Goal: Check status: Check status

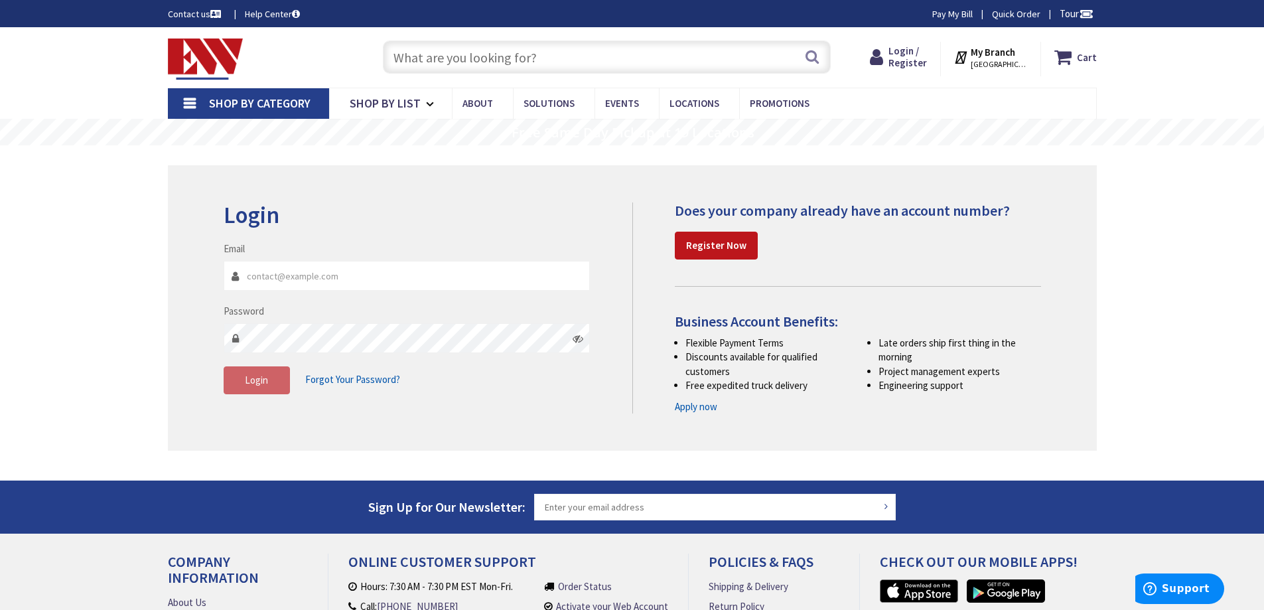
click at [268, 277] on input "Email" at bounding box center [407, 276] width 367 height 30
type input "kenebern@aol.com"
click at [269, 376] on button "Login" at bounding box center [257, 380] width 66 height 28
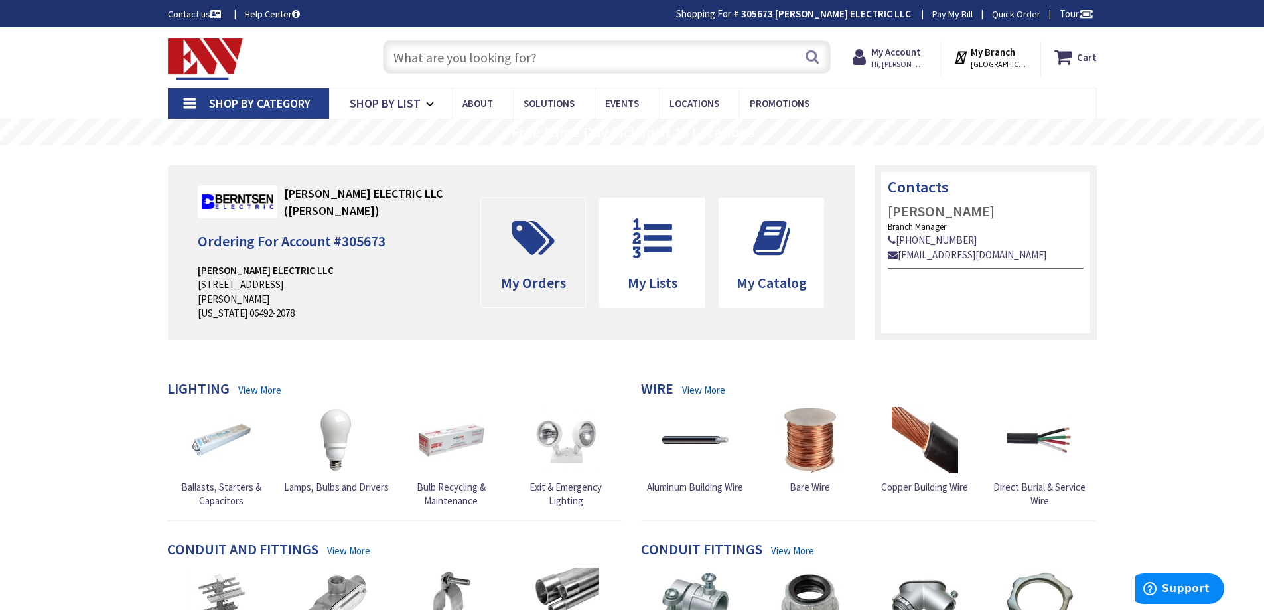
click at [544, 242] on icon at bounding box center [534, 238] width 56 height 40
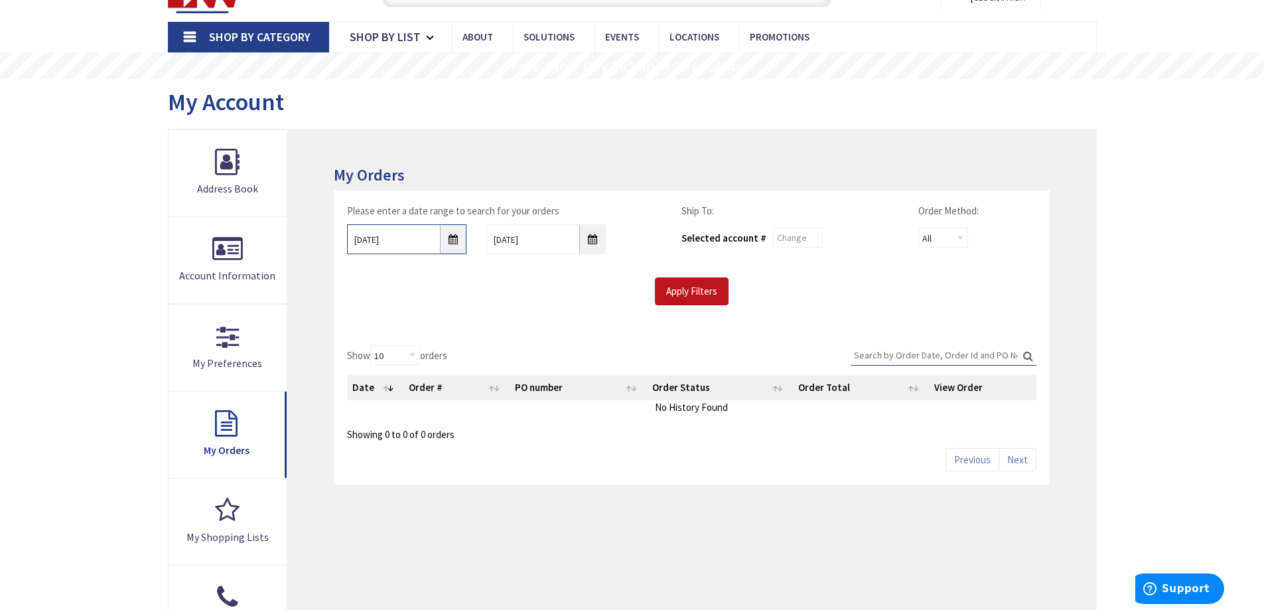
click at [453, 240] on input "8/26/2025" at bounding box center [406, 239] width 119 height 30
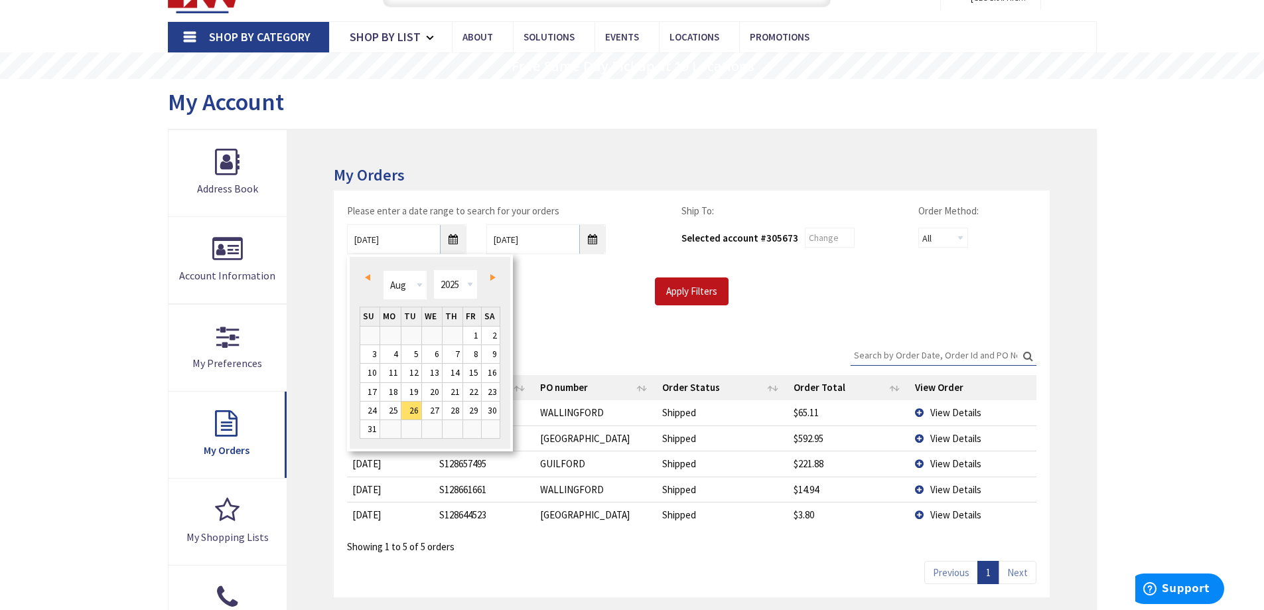
click at [368, 274] on span "Prev" at bounding box center [367, 277] width 5 height 7
click at [417, 335] on link "1" at bounding box center [412, 336] width 20 height 18
type input "07/01/2025"
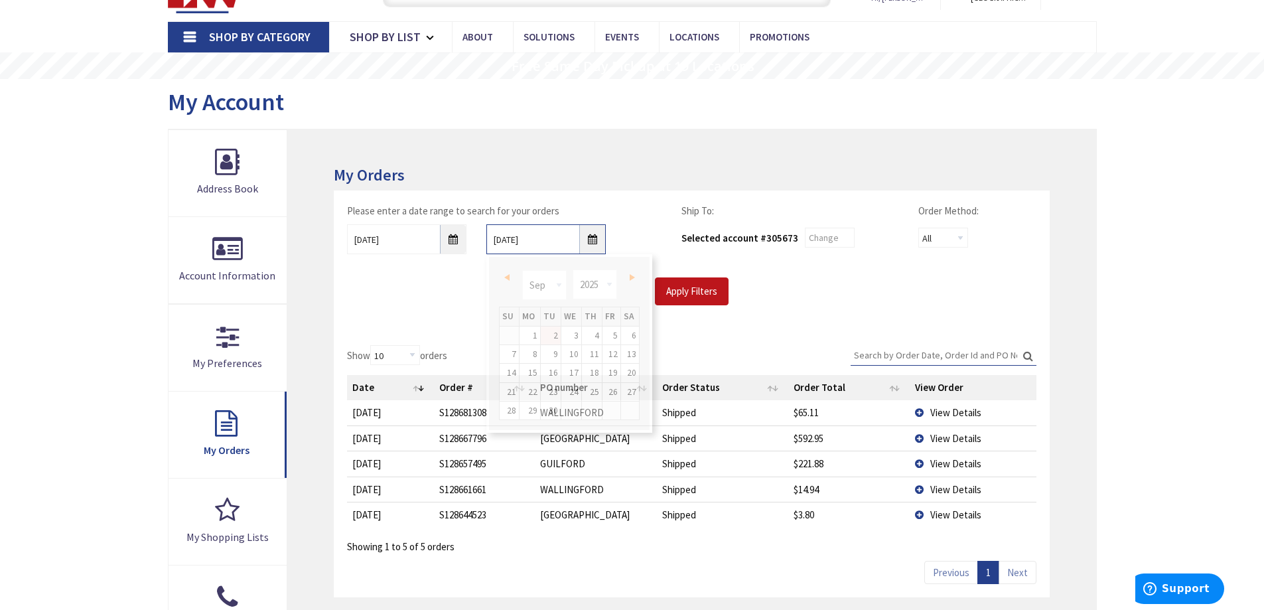
click at [593, 240] on input "9/2/2025" at bounding box center [545, 239] width 119 height 30
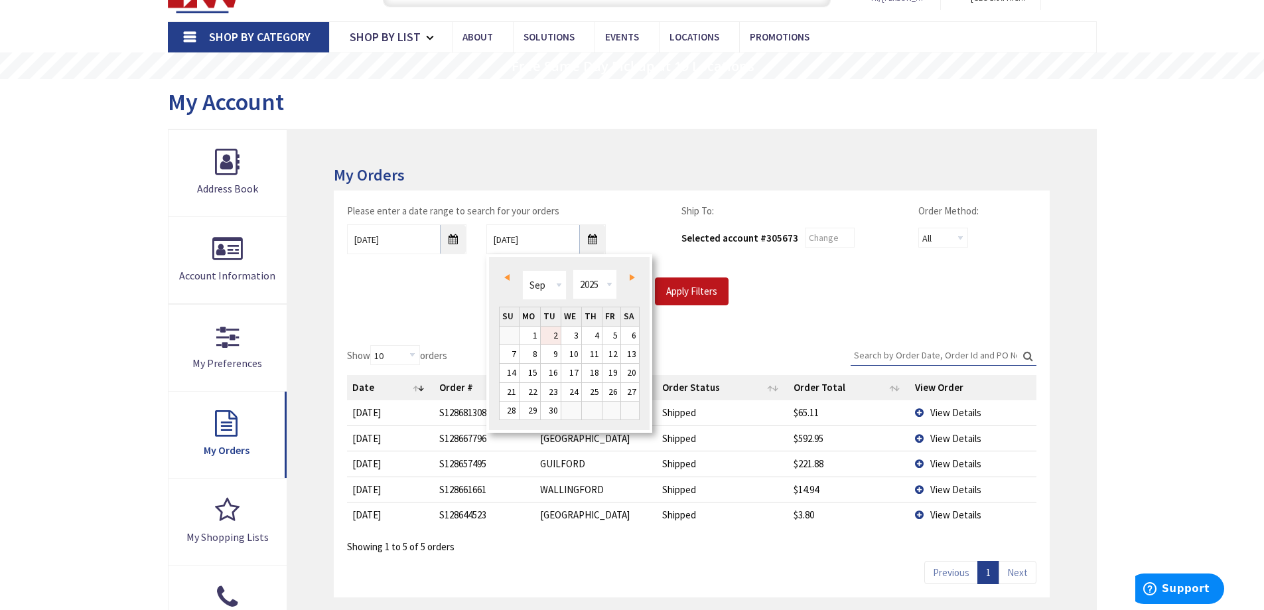
click at [510, 271] on link "Prev" at bounding box center [509, 277] width 18 height 18
click at [557, 281] on select "Jan Feb Mar Apr May Jun Jul Aug Sep Oct Nov Dec" at bounding box center [544, 285] width 44 height 30
click at [594, 413] on link "31" at bounding box center [592, 411] width 20 height 18
type input "07/31/2025"
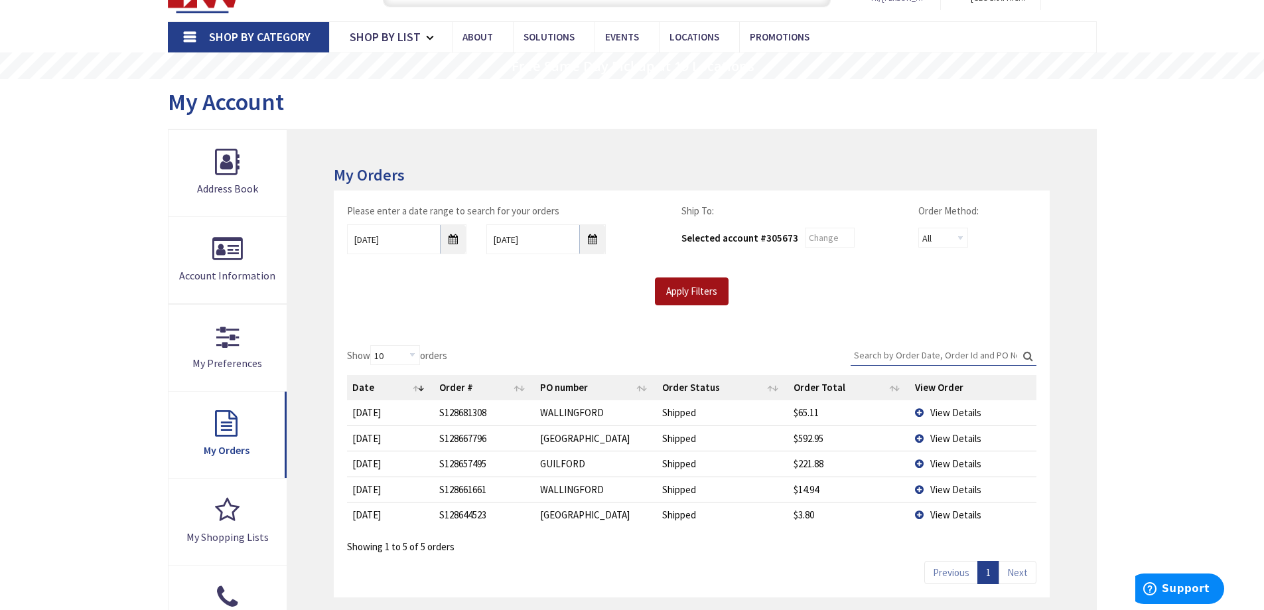
click at [703, 292] on input "Apply Filters" at bounding box center [692, 291] width 74 height 28
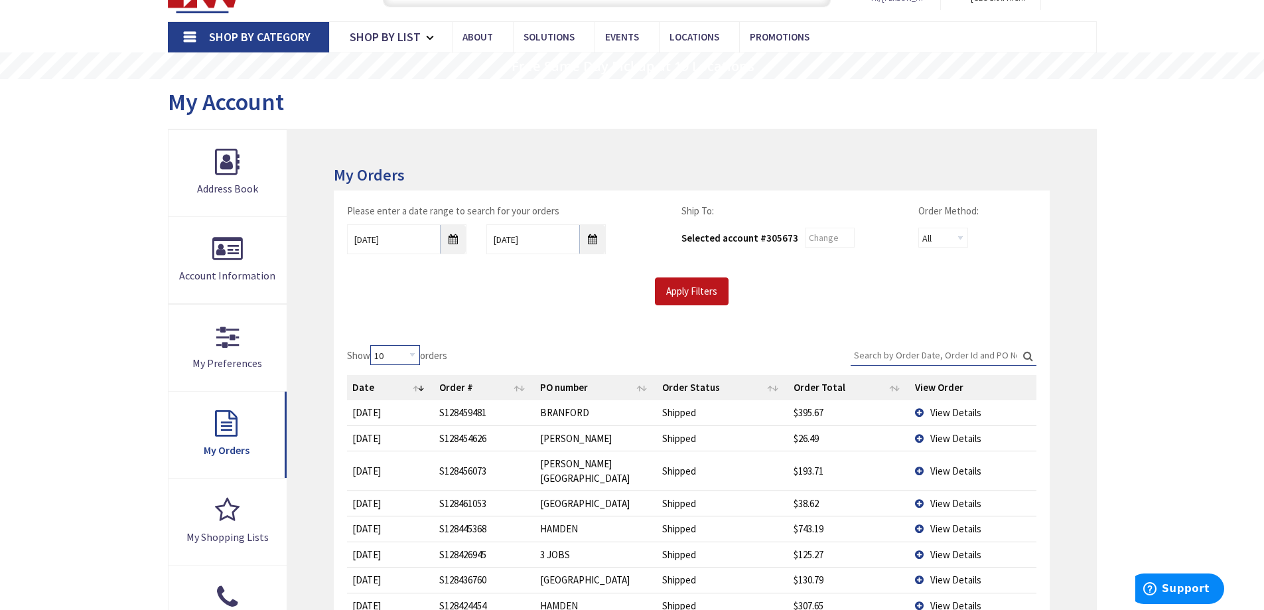
click at [411, 354] on select "10 25 50 100" at bounding box center [395, 355] width 50 height 20
select select "100"
click at [372, 345] on select "10 25 50 100" at bounding box center [395, 355] width 50 height 20
click at [510, 315] on div "Please enter a date range to search for your orders 07/01/2025 07/31/2025 Ship …" at bounding box center [691, 260] width 715 height 141
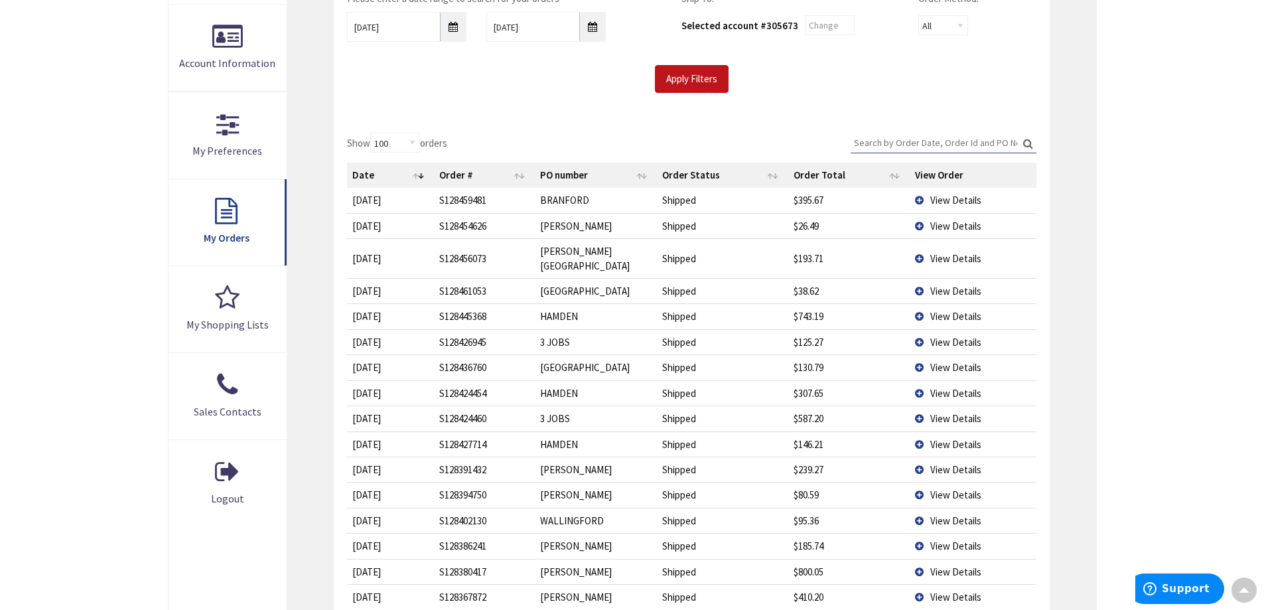
scroll to position [265, 0]
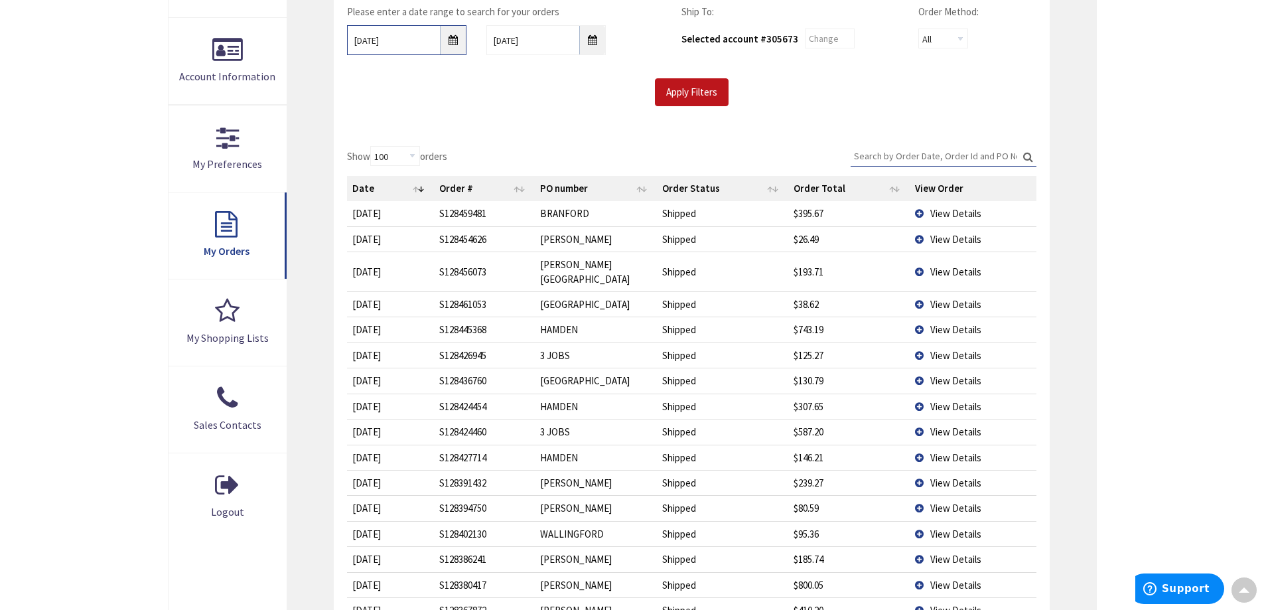
click at [457, 46] on input "07/01/2025" at bounding box center [406, 40] width 119 height 30
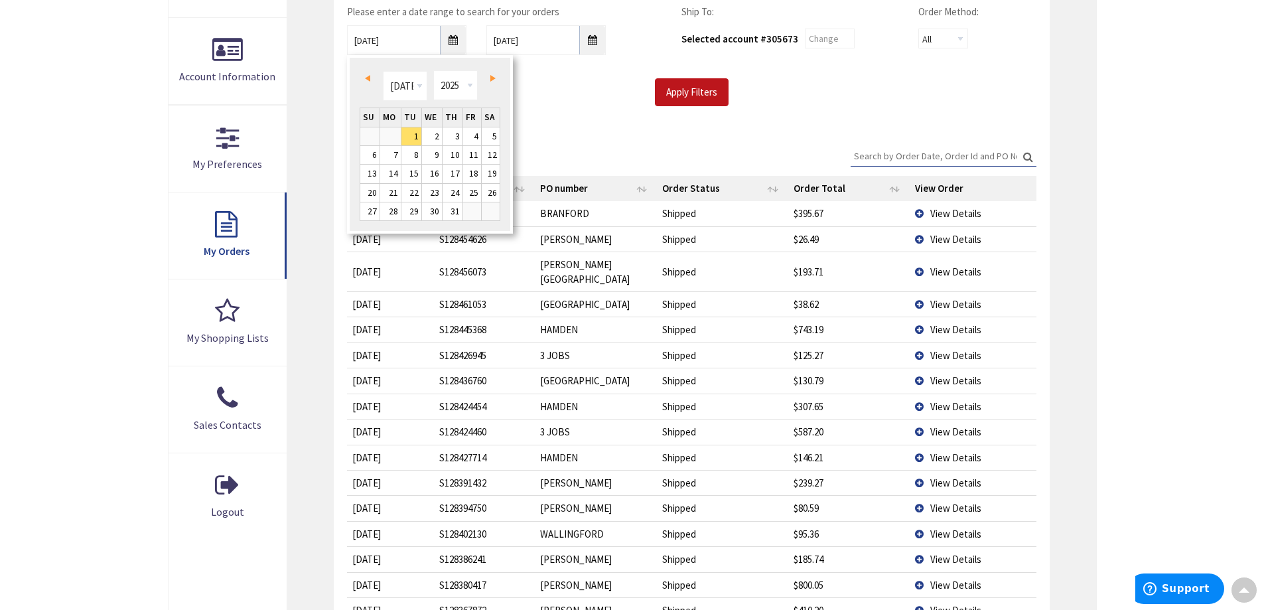
click at [492, 84] on link "Next" at bounding box center [490, 78] width 18 height 18
click at [475, 133] on link "1" at bounding box center [472, 136] width 18 height 18
type input "08/01/2025"
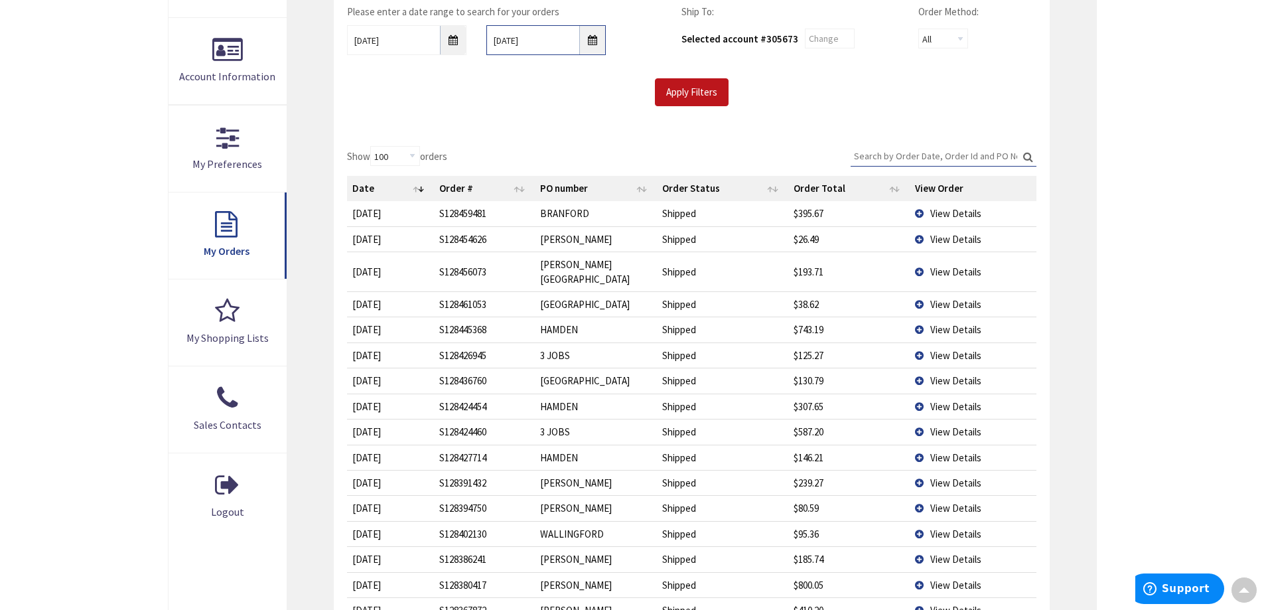
click at [589, 37] on input "07/31/2025" at bounding box center [545, 40] width 119 height 30
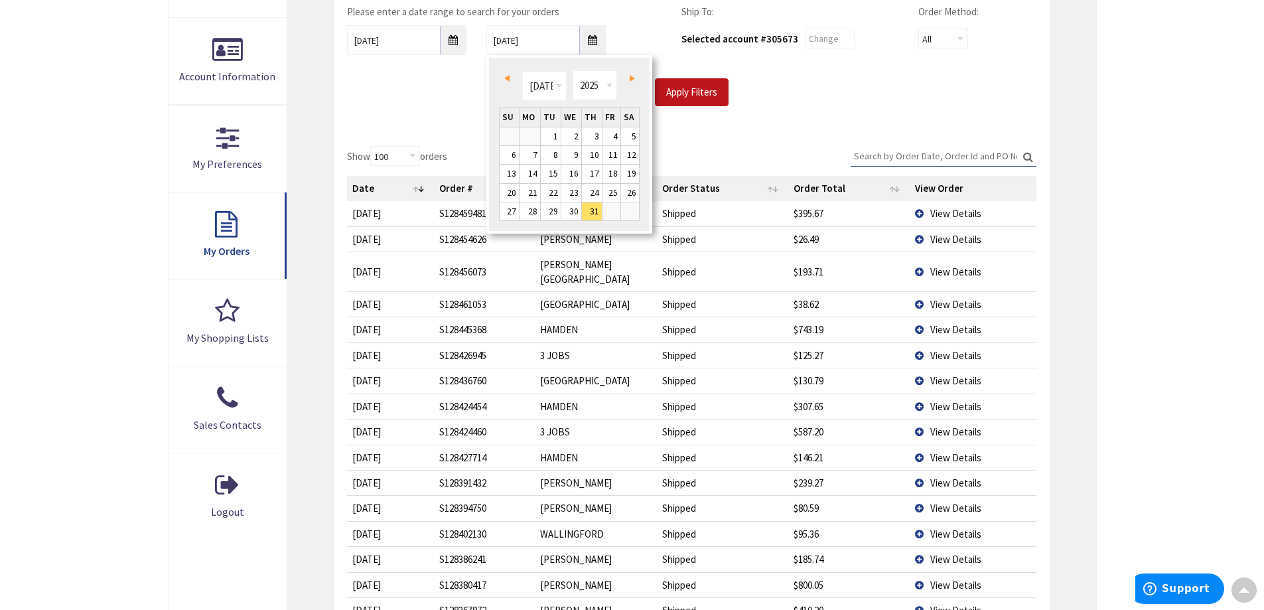
click at [635, 78] on link "Next" at bounding box center [630, 78] width 18 height 18
click at [508, 222] on link "31" at bounding box center [509, 230] width 19 height 18
type input "08/31/2025"
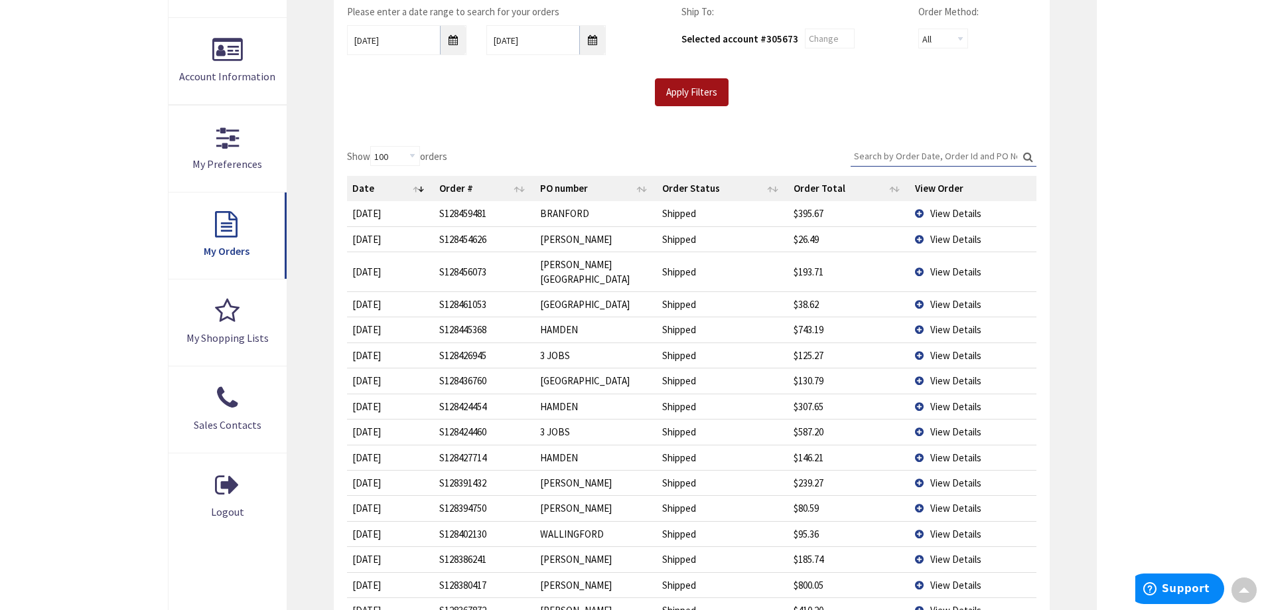
click at [692, 93] on input "Apply Filters" at bounding box center [692, 92] width 74 height 28
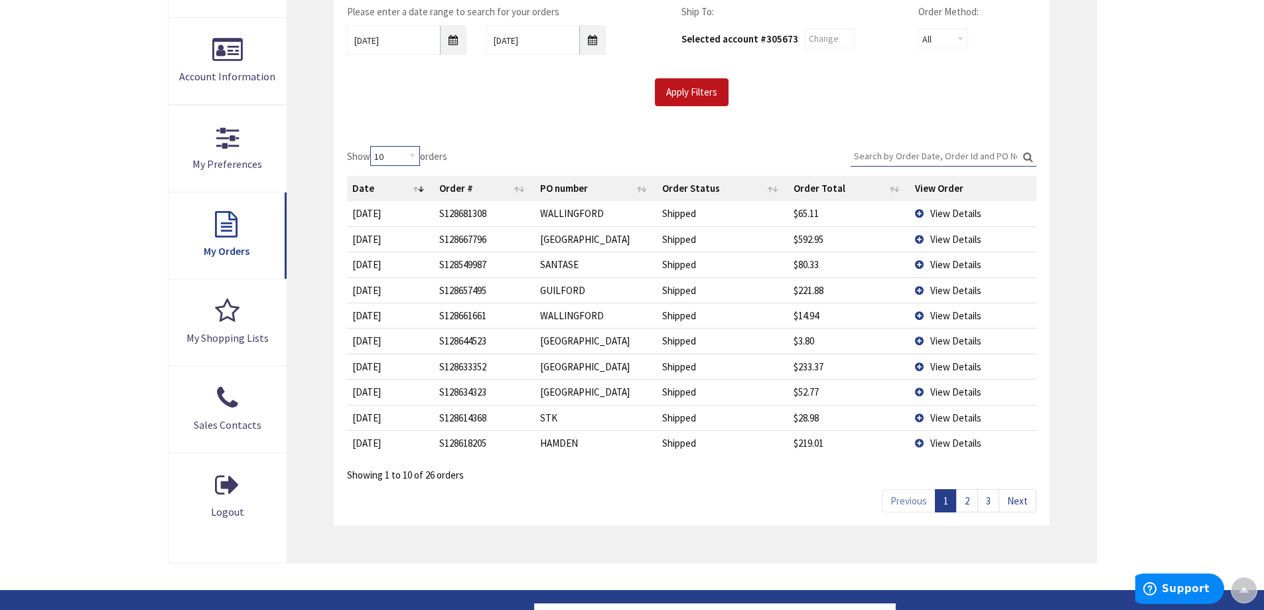
click at [415, 153] on select "10 25 50 100" at bounding box center [395, 156] width 50 height 20
select select "100"
click at [372, 146] on select "10 25 50 100" at bounding box center [395, 156] width 50 height 20
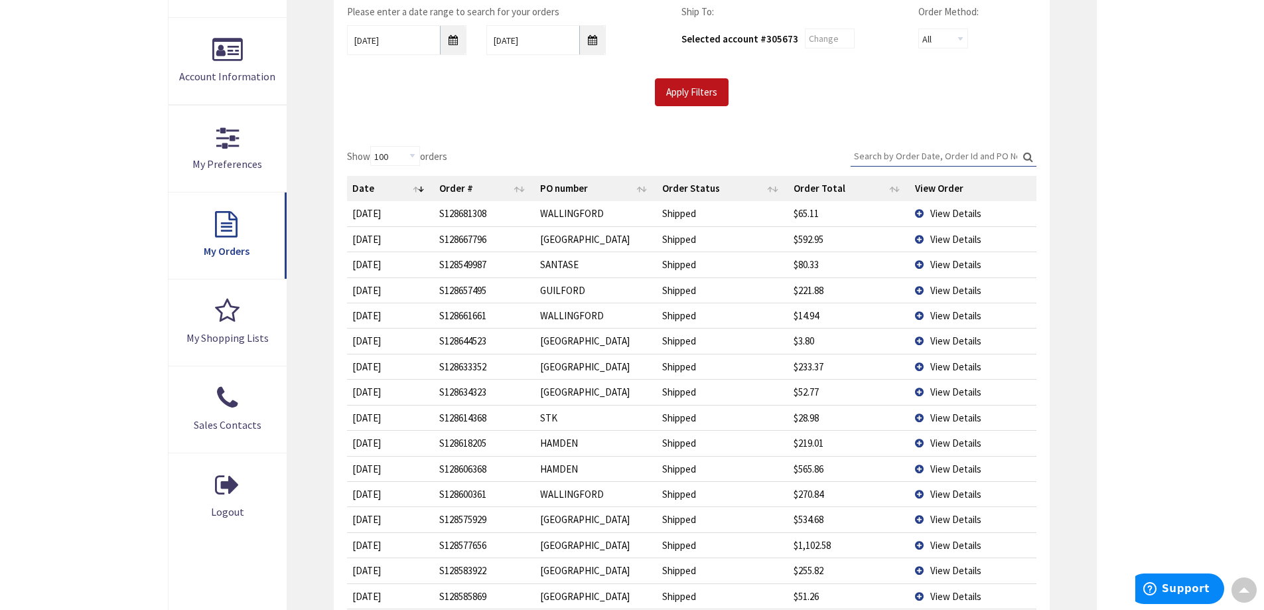
click at [553, 117] on div "Please enter a date range to search for your orders 08/01/2025 08/31/2025 Ship …" at bounding box center [691, 61] width 715 height 141
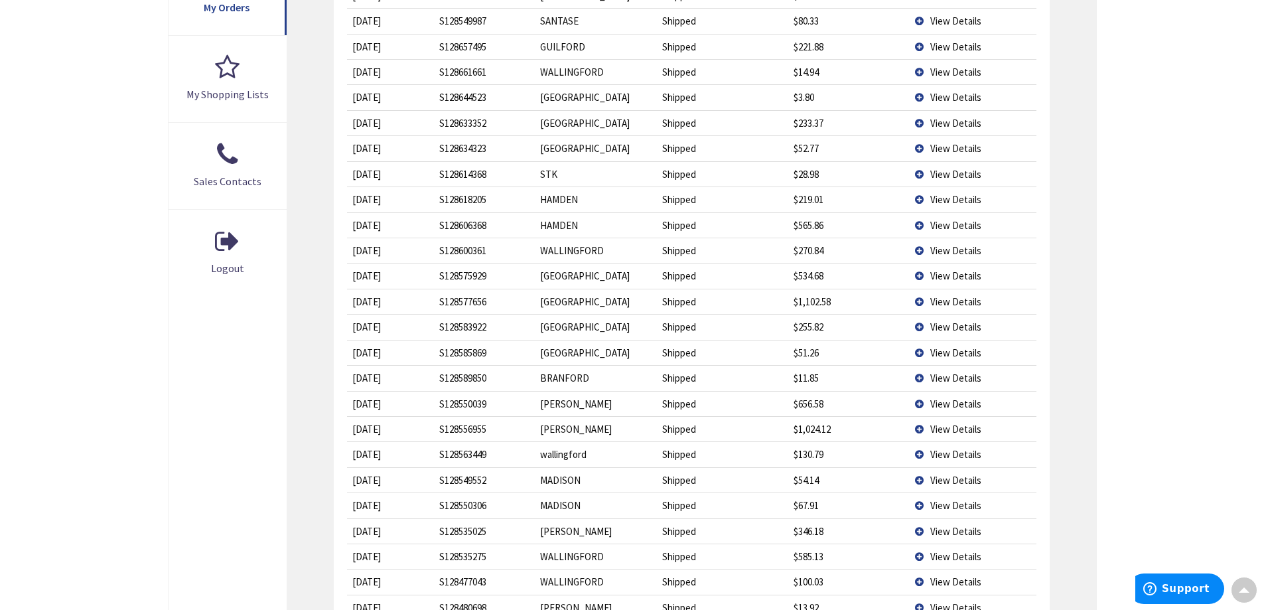
scroll to position [597, 0]
